Goal: Task Accomplishment & Management: Manage account settings

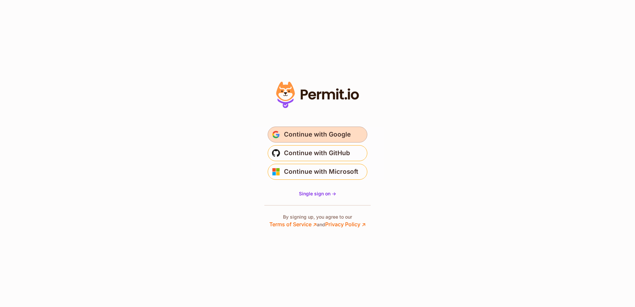
click at [292, 132] on span "Continue with Google" at bounding box center [317, 134] width 67 height 11
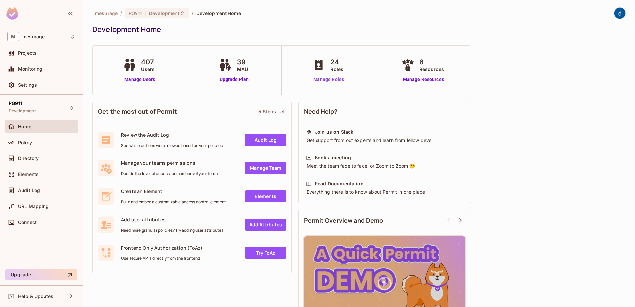
click at [331, 79] on link "Manage Roles" at bounding box center [328, 79] width 36 height 7
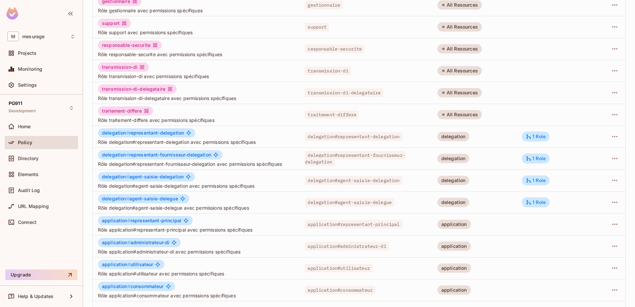
scroll to position [97, 0]
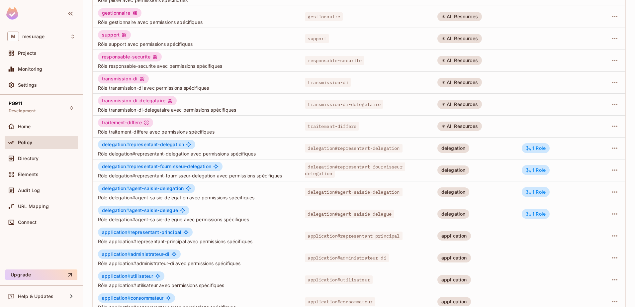
click at [307, 156] on td "delegation#representant-delegation" at bounding box center [365, 148] width 132 height 22
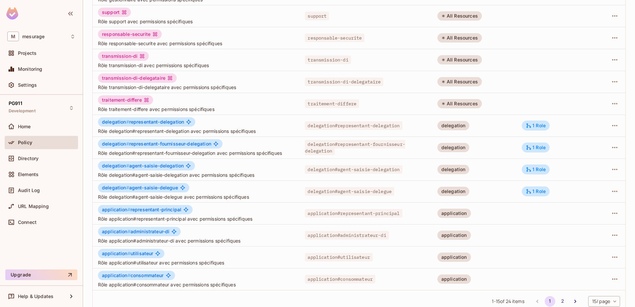
scroll to position [130, 0]
